Goal: Communication & Community: Answer question/provide support

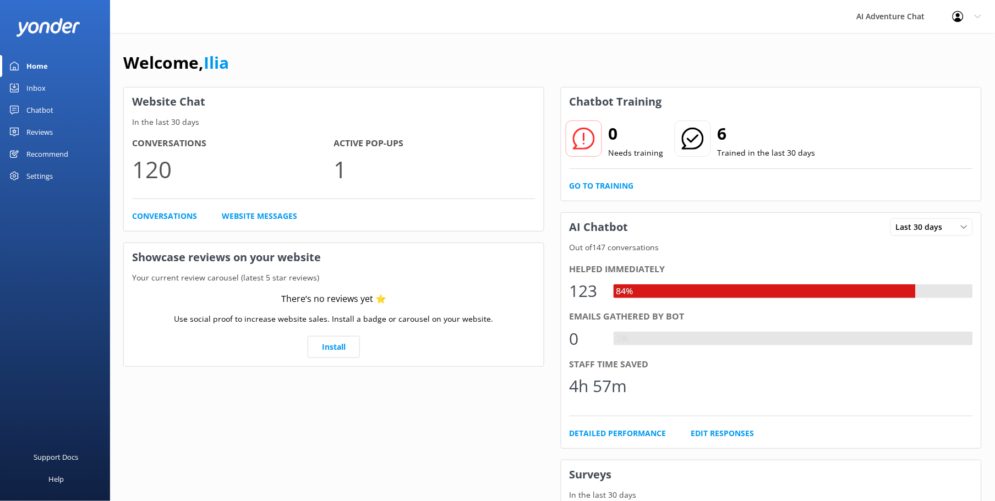
click at [34, 91] on div "Inbox" at bounding box center [35, 88] width 19 height 22
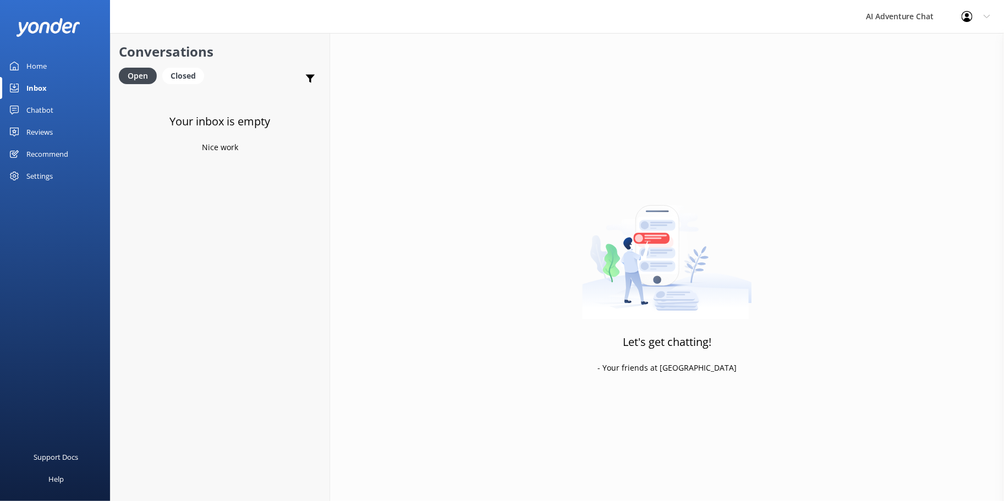
click at [30, 61] on div "Home" at bounding box center [36, 66] width 20 height 22
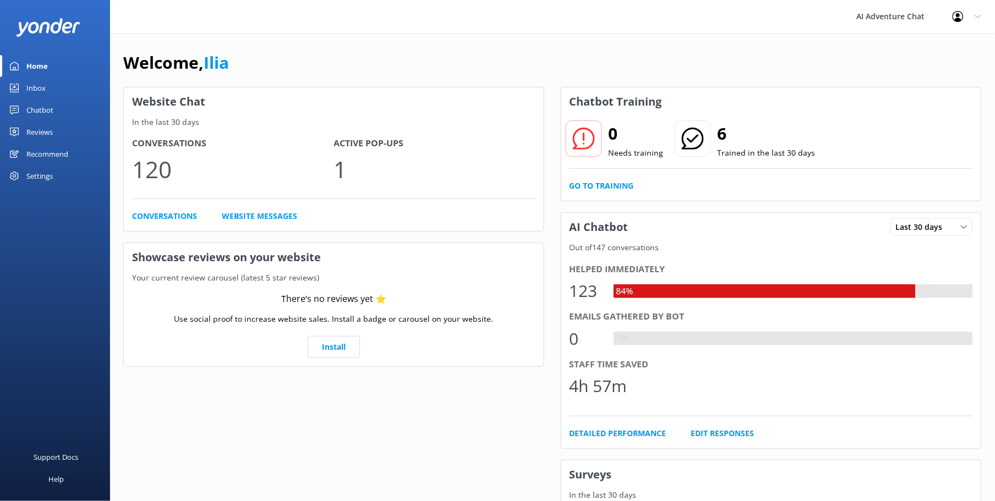
click at [40, 87] on div "Inbox" at bounding box center [35, 88] width 19 height 22
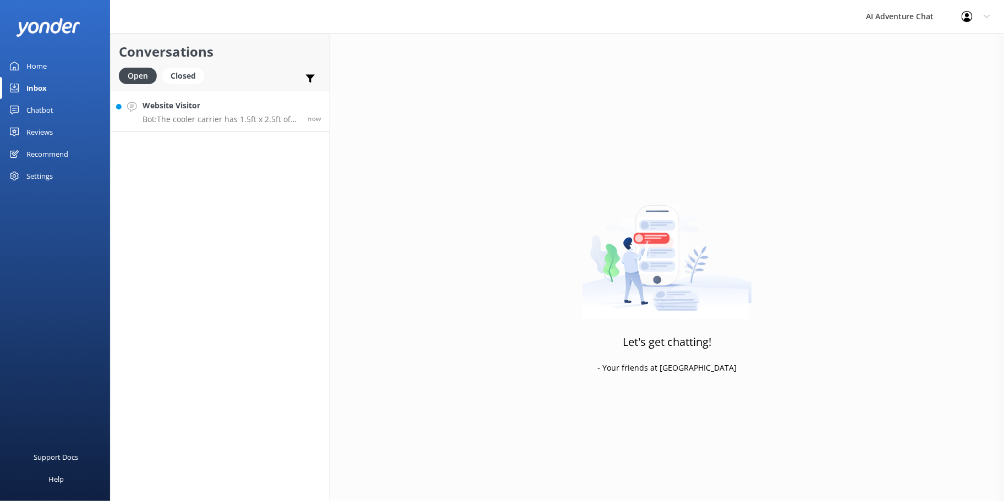
click at [258, 123] on p "Bot: The cooler carrier has 1.5ft x 2.5ft of inner usable space." at bounding box center [221, 119] width 157 height 10
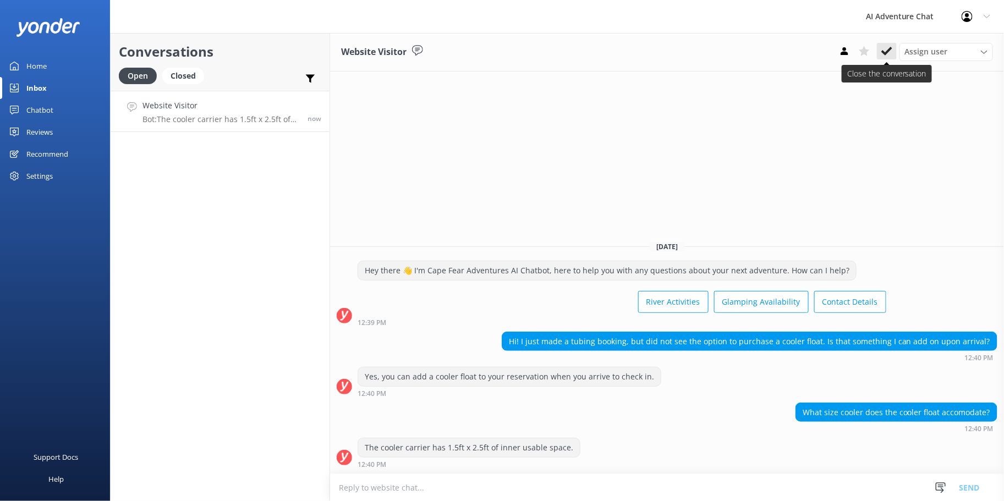
click at [892, 51] on icon at bounding box center [887, 51] width 11 height 11
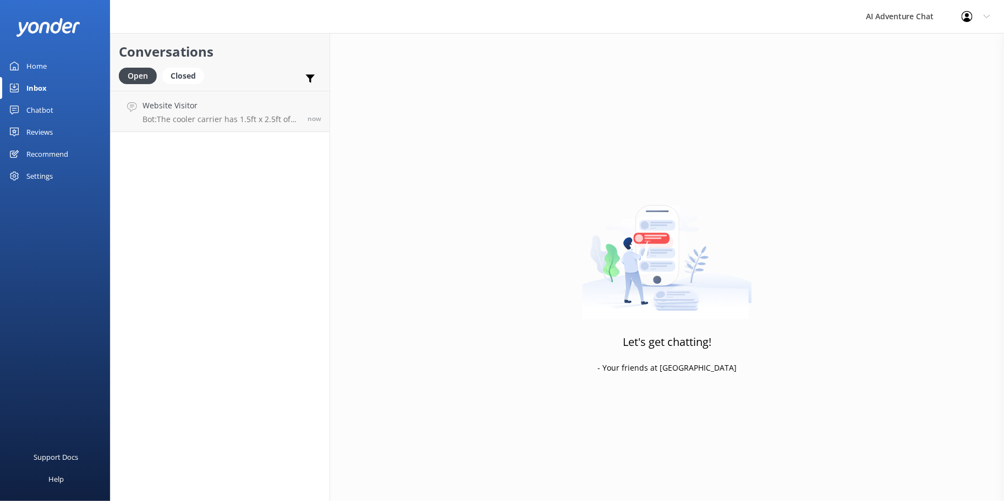
click at [42, 67] on div "Home" at bounding box center [36, 66] width 20 height 22
